Goal: Transaction & Acquisition: Purchase product/service

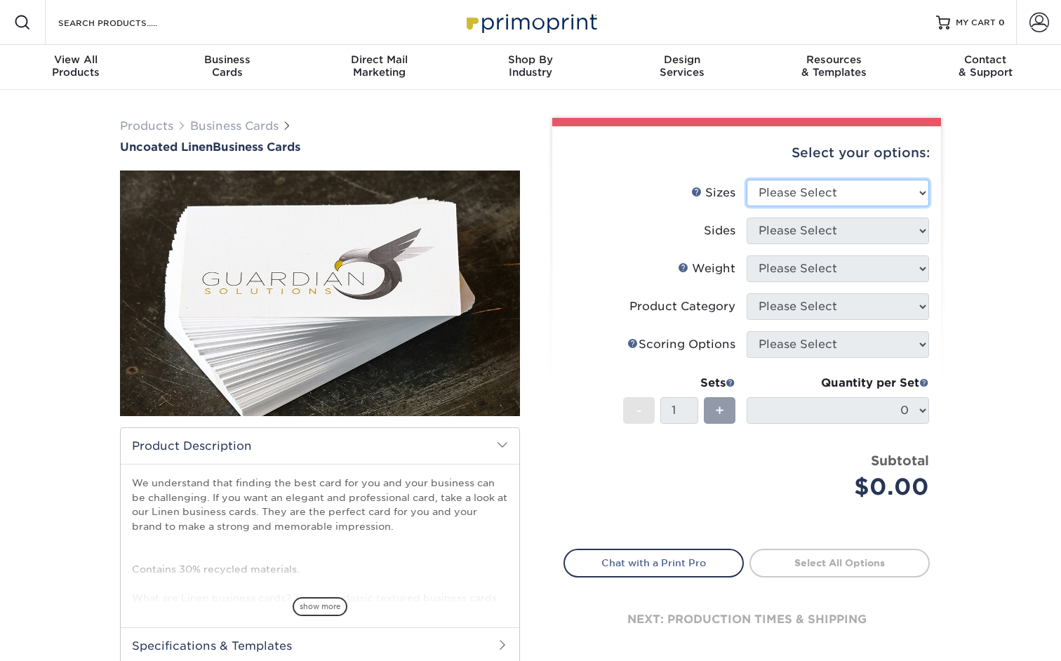
click at [817, 192] on select "Please Select 2" x 3.5" - Standard 2" x 7" - Foldover Card 2.125" x 3.375" - Eu…" at bounding box center [837, 193] width 182 height 27
select select "2.00x3.50"
click at [746, 180] on select "Please Select 2" x 3.5" - Standard 2" x 7" - Foldover Card 2.125" x 3.375" - Eu…" at bounding box center [837, 193] width 182 height 27
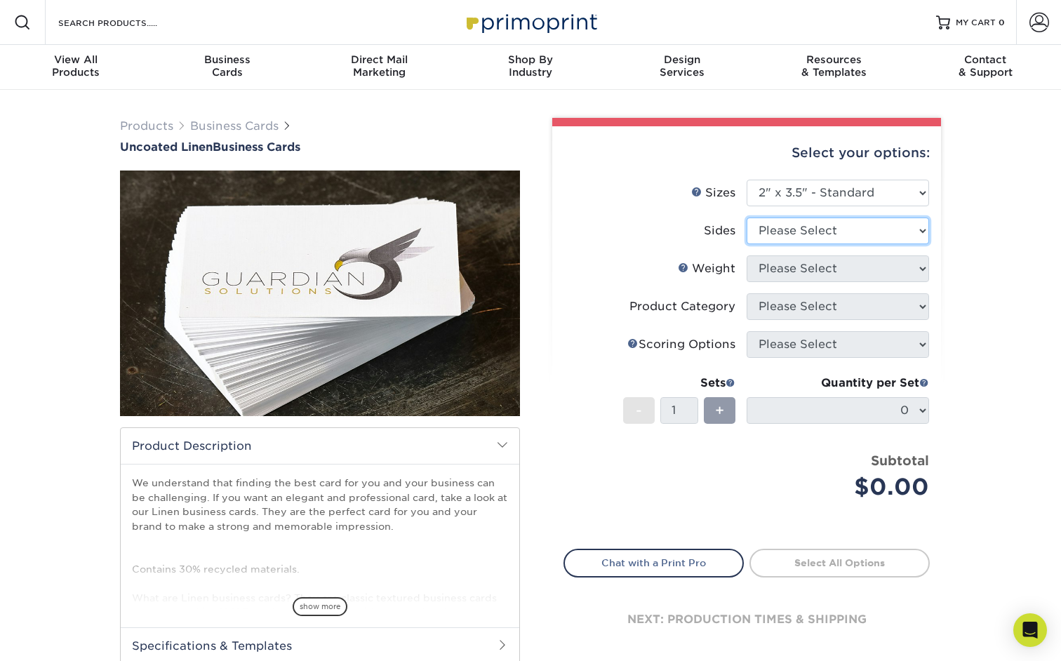
click at [820, 229] on select "Please Select Print Both Sides Print Front Only" at bounding box center [837, 230] width 182 height 27
click at [746, 217] on select "Please Select Print Both Sides Print Front Only" at bounding box center [837, 230] width 182 height 27
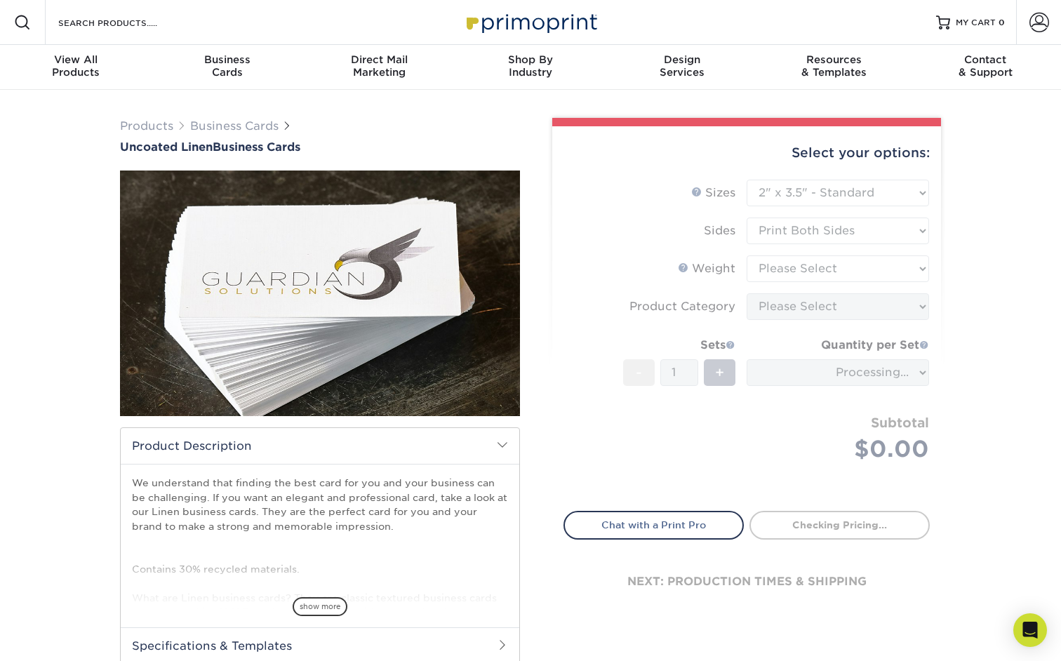
click at [843, 227] on form "Sizes Help Sizes Please Select 2" x 3.5" - Standard 2" x 7" - Foldover Card 2.1…" at bounding box center [746, 337] width 366 height 315
click at [842, 234] on form "Sizes Help Sizes Please Select 2" x 3.5" - Standard 2" x 7" - Foldover Card 2.1…" at bounding box center [746, 337] width 366 height 315
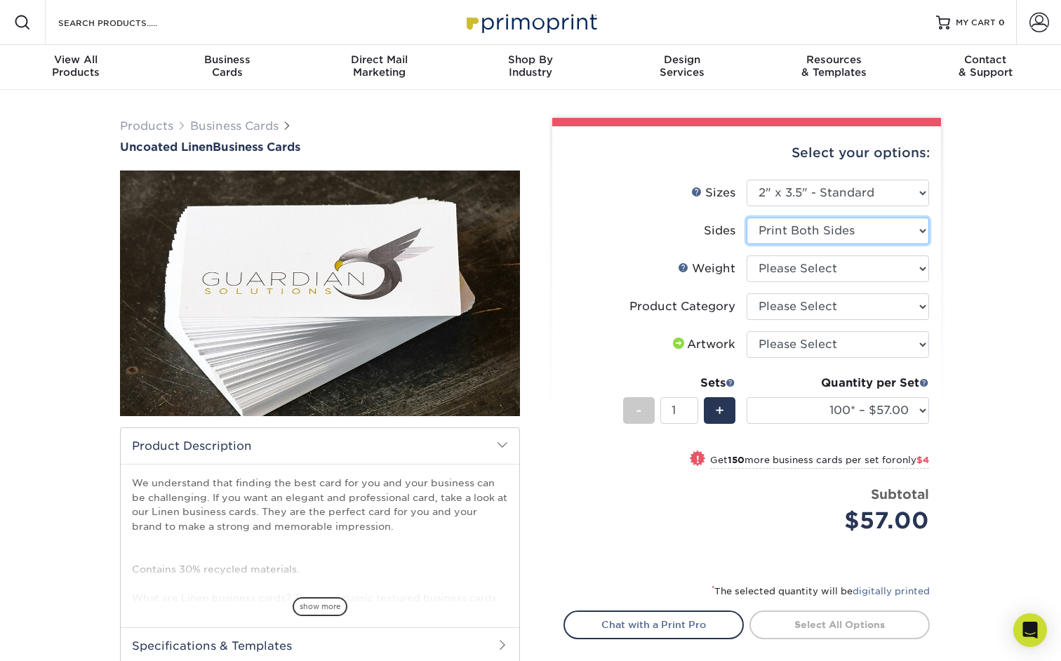
click at [842, 219] on select "Please Select Print Both Sides Print Front Only" at bounding box center [837, 230] width 182 height 27
select select "32d3c223-f82c-492b-b915-ba065a00862f"
click at [746, 217] on select "Please Select Print Both Sides Print Front Only" at bounding box center [837, 230] width 182 height 27
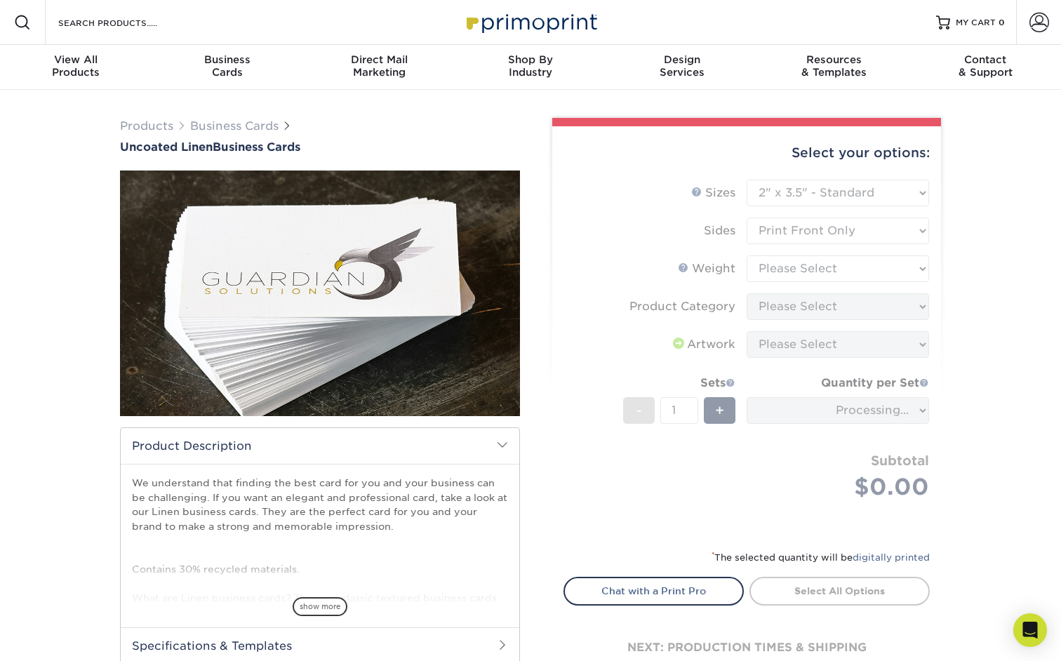
click at [842, 276] on form "Sizes Help Sizes Please Select 2" x 3.5" - Standard 2" x 7" - Foldover Card 2.1…" at bounding box center [746, 356] width 366 height 353
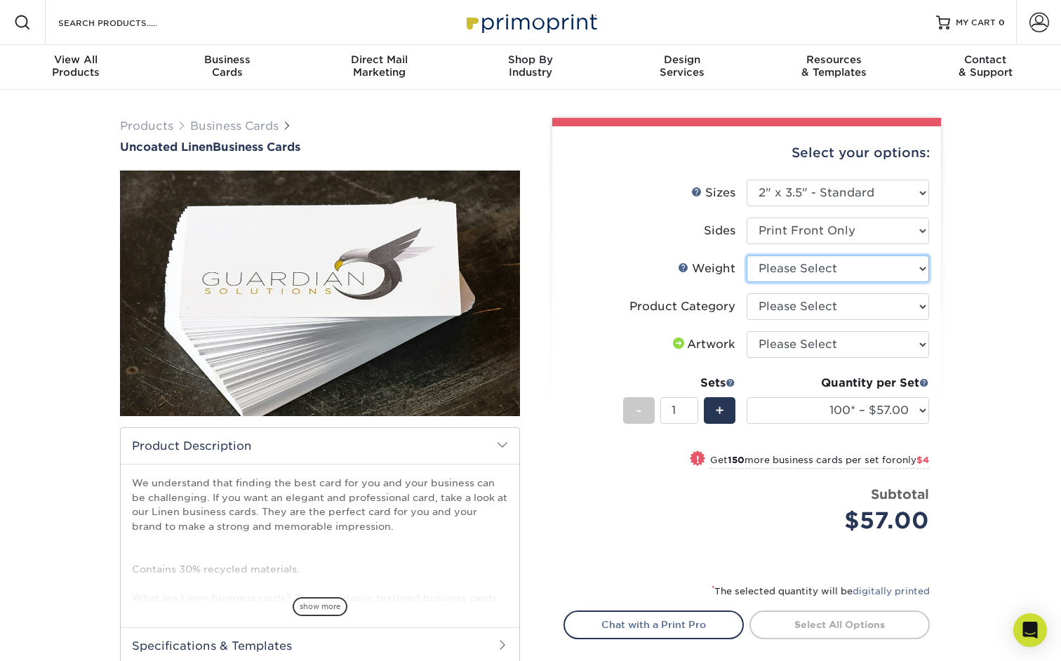
click at [842, 276] on select "Please Select 100LB" at bounding box center [837, 268] width 182 height 27
select select "100LB"
click at [746, 255] on select "Please Select 100LB" at bounding box center [837, 268] width 182 height 27
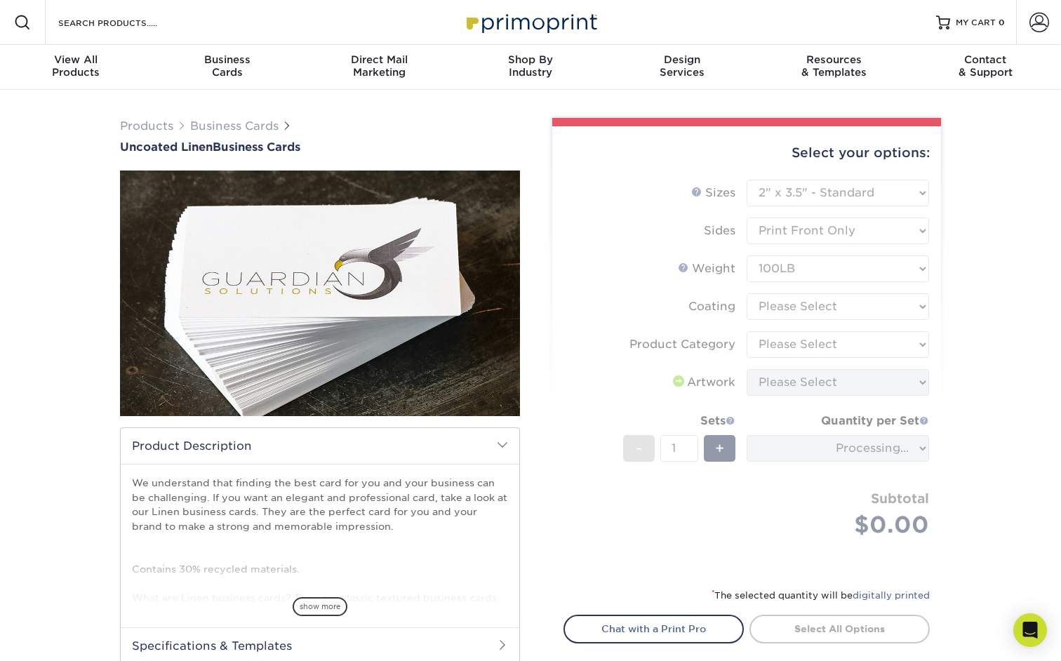
click at [878, 310] on form "Sizes Help Sizes Please Select 2" x 3.5" - Standard 2" x 7" - Foldover Card 2.1…" at bounding box center [746, 375] width 366 height 391
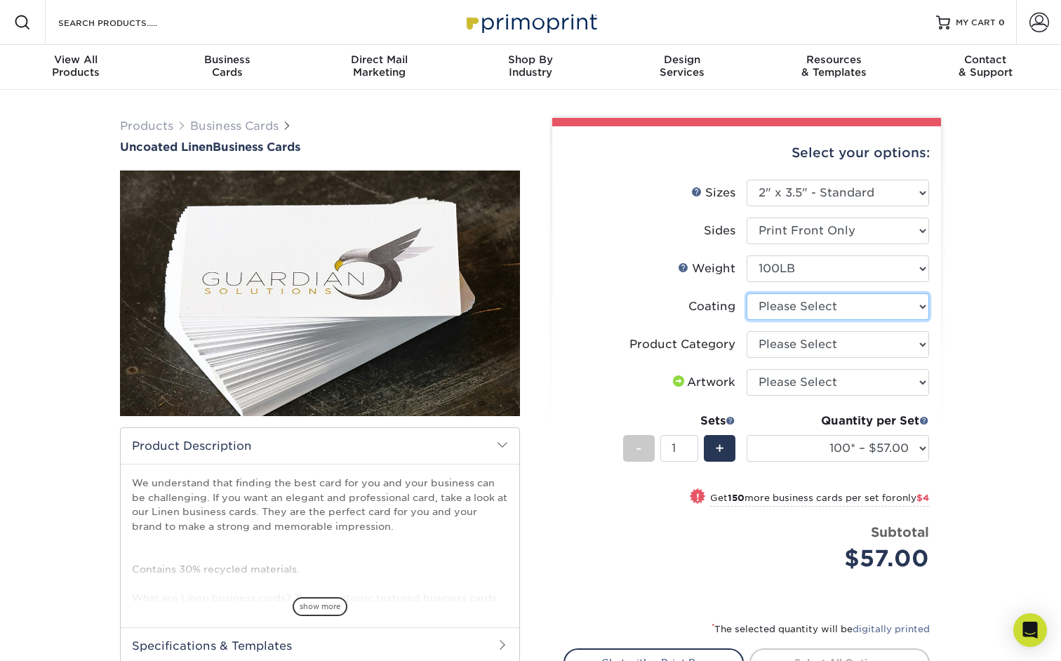
click at [878, 310] on select at bounding box center [837, 306] width 182 height 27
select select "3e7618de-abca-4bda-9f97-8b9129e913d8"
click at [746, 293] on select at bounding box center [837, 306] width 182 height 27
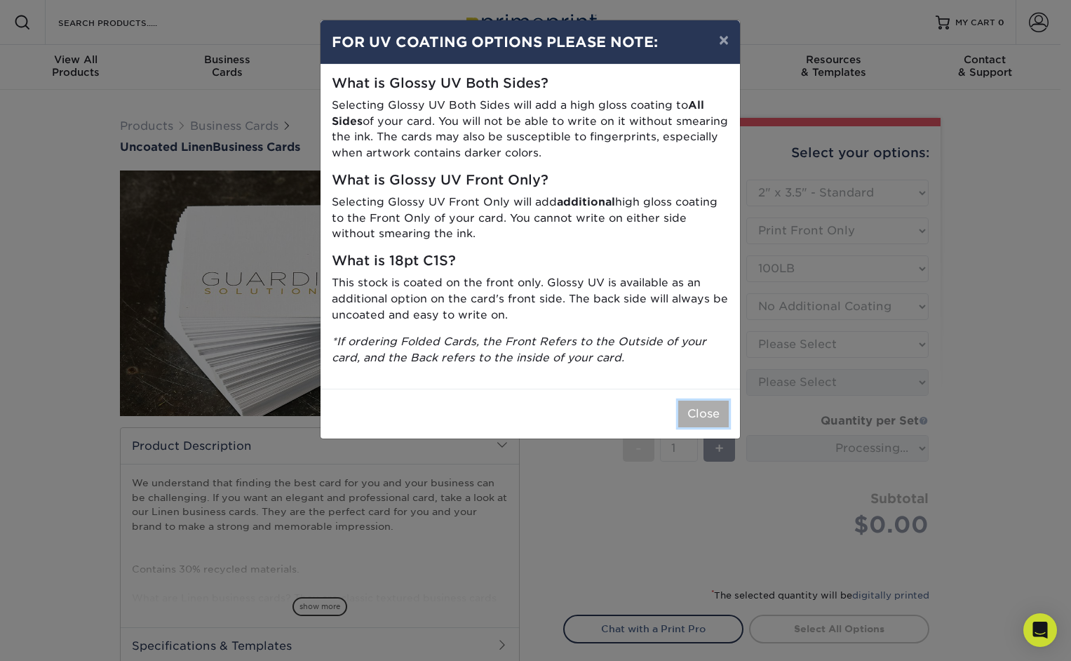
click at [689, 420] on button "Close" at bounding box center [703, 414] width 51 height 27
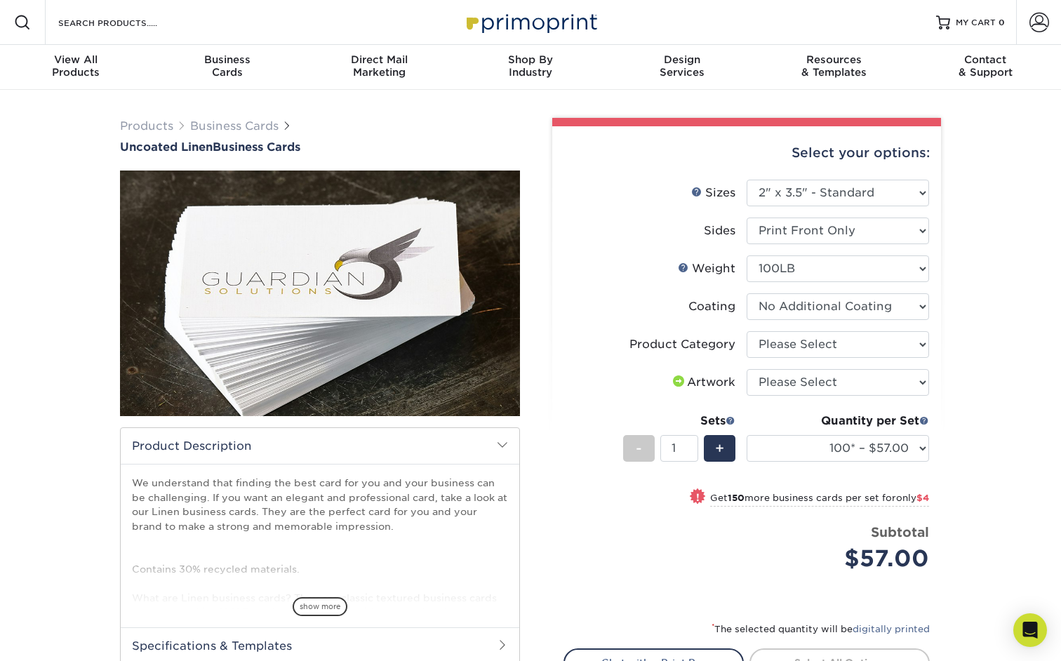
click at [814, 362] on li "Product Category Please Select Business Cards" at bounding box center [746, 350] width 365 height 38
click at [816, 351] on select "Please Select Business Cards" at bounding box center [837, 344] width 182 height 27
click at [821, 348] on select "Please Select Business Cards" at bounding box center [837, 344] width 182 height 27
select select "3b5148f1-0588-4f88-a218-97bcfdce65c1"
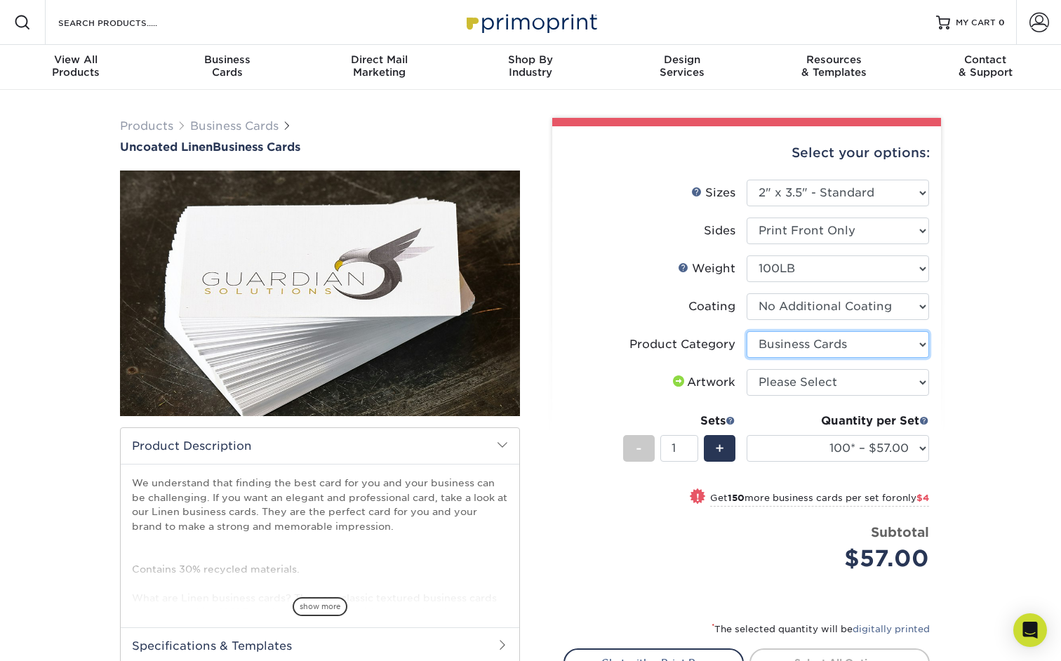
click at [746, 331] on select "Please Select Business Cards" at bounding box center [837, 344] width 182 height 27
click at [819, 378] on select "Please Select I will upload files I need a design - $100" at bounding box center [837, 382] width 182 height 27
select select "upload"
click at [746, 369] on select "Please Select I will upload files I need a design - $100" at bounding box center [837, 382] width 182 height 27
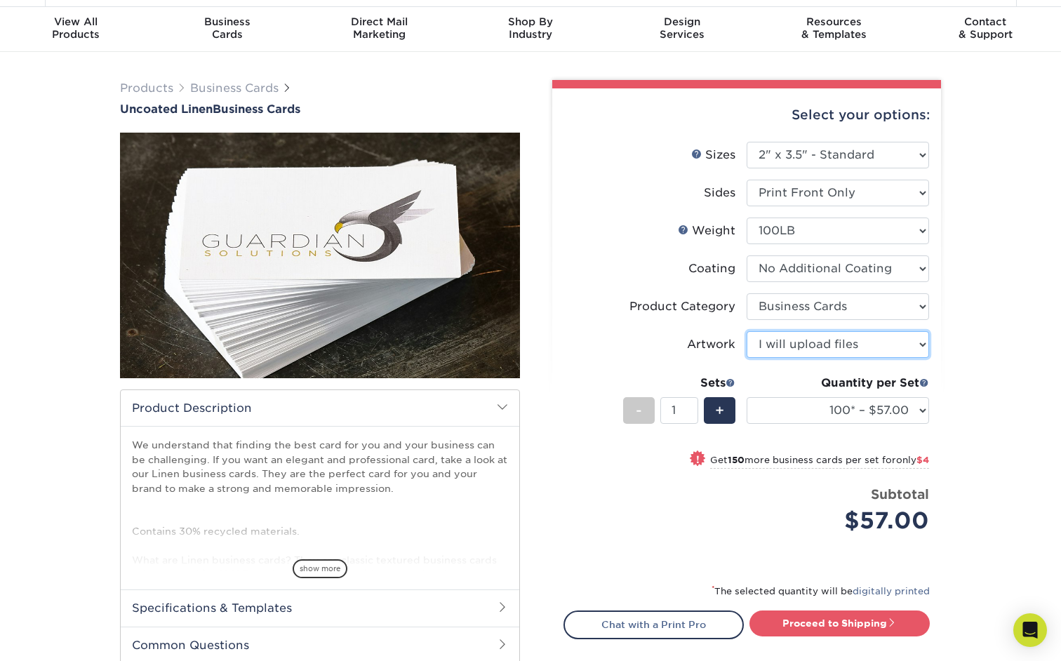
scroll to position [70, 0]
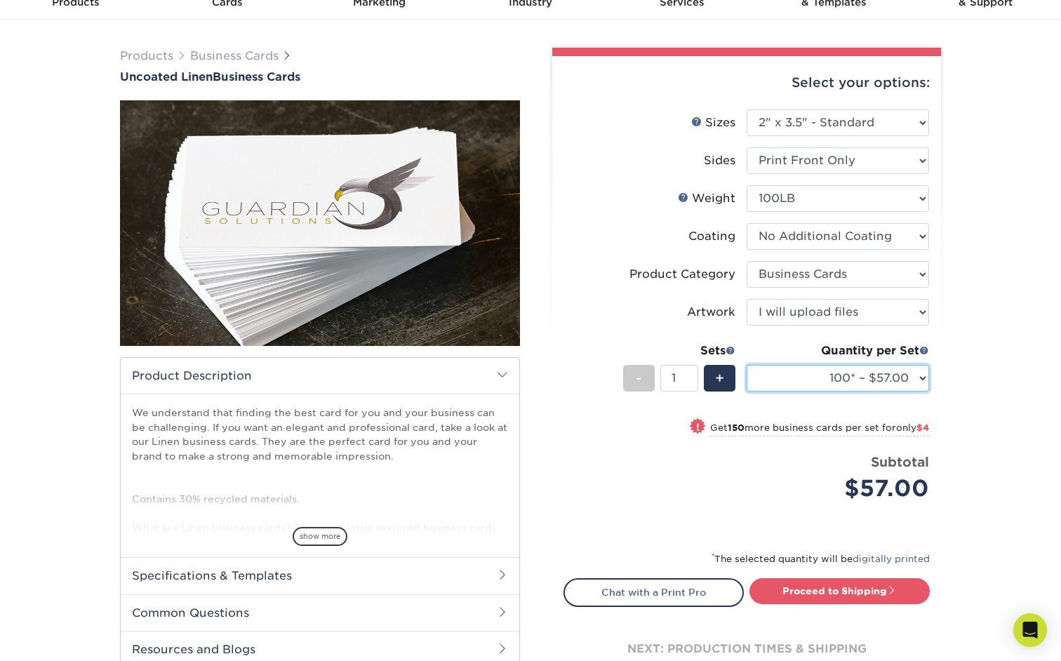
click at [915, 378] on select "100* – $57.00 250* – $61.00 500* – $69.00 1000 – $72.00 2500 – $114.00 5000 – $…" at bounding box center [837, 378] width 182 height 27
select select "500* – $69.00"
click at [746, 365] on select "100* – $57.00 250* – $61.00 500* – $69.00 1000 – $72.00 2500 – $114.00 5000 – $…" at bounding box center [837, 378] width 182 height 27
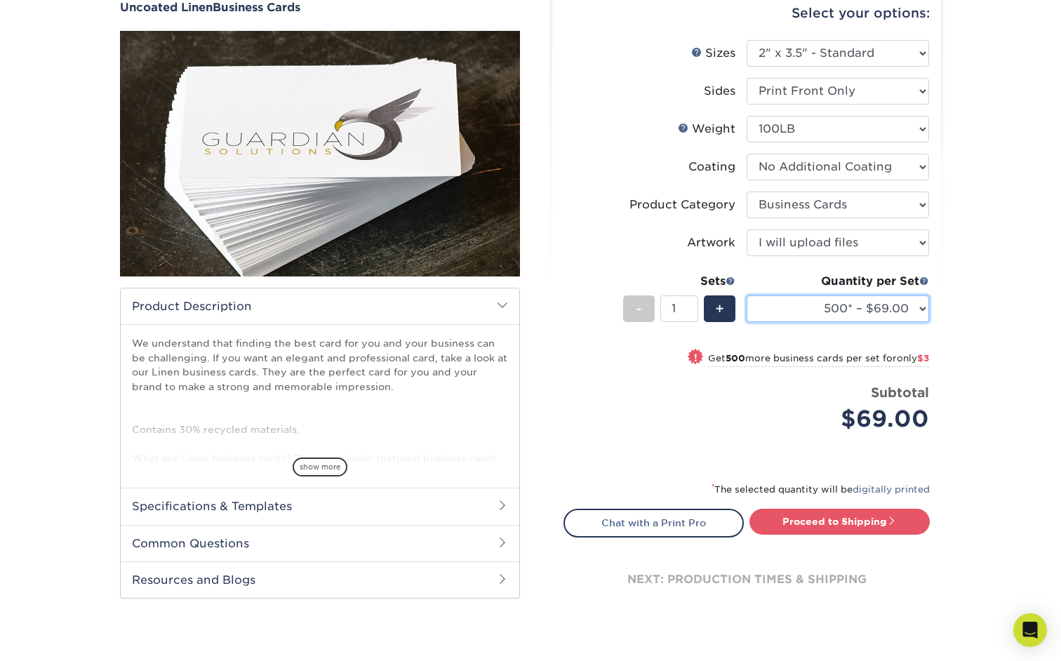
scroll to position [140, 0]
